Goal: Go to known website: Access a specific website the user already knows

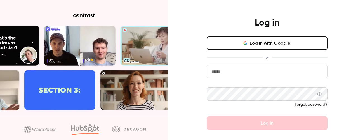
click at [266, 40] on button "Log in with Google" at bounding box center [267, 42] width 121 height 13
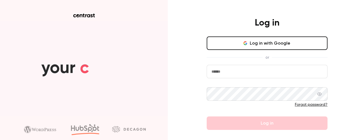
click at [267, 49] on button "Log in with Google" at bounding box center [267, 42] width 121 height 13
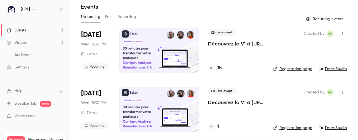
scroll to position [20, 0]
